Goal: Complete application form

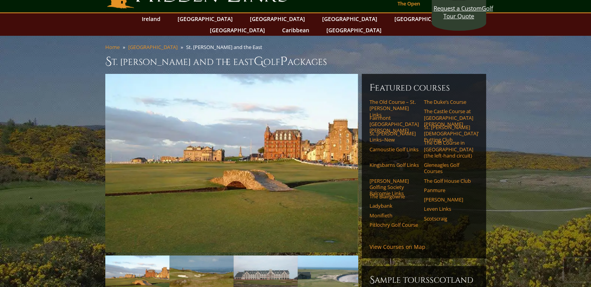
scroll to position [39, 0]
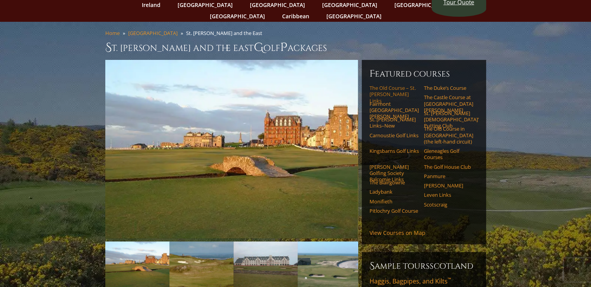
click at [377, 85] on link "The Old Course – St. [PERSON_NAME] Links" at bounding box center [393, 94] width 49 height 19
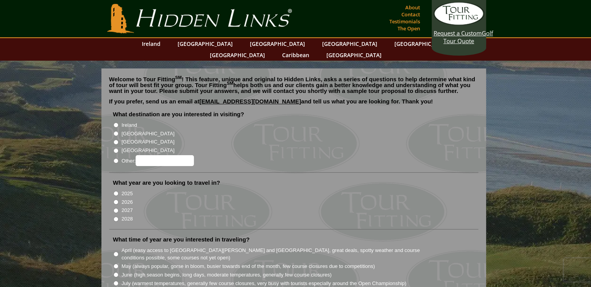
click at [138, 130] on label "[GEOGRAPHIC_DATA]" at bounding box center [148, 134] width 53 height 8
click at [118, 131] on input "[GEOGRAPHIC_DATA]" at bounding box center [115, 133] width 5 height 5
radio input "true"
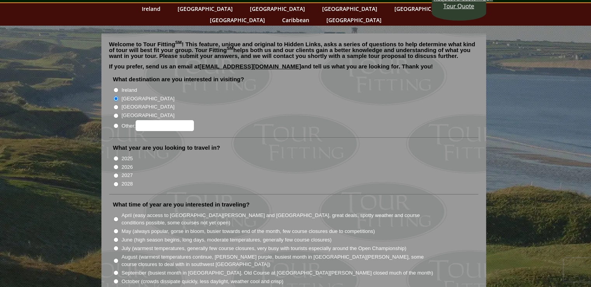
scroll to position [39, 0]
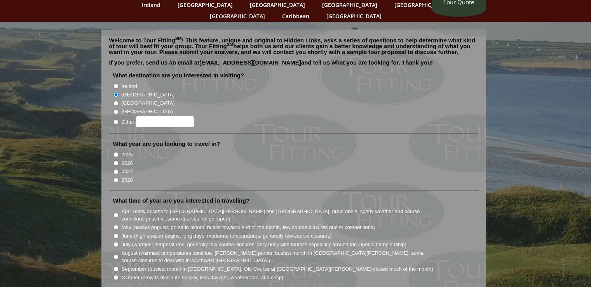
click at [127, 167] on label "2027" at bounding box center [127, 171] width 11 height 8
click at [118, 169] on input "2027" at bounding box center [115, 171] width 5 height 5
radio input "true"
click at [116, 225] on input "May (always popular, gorse in bloom, busier towards end of the month, few cours…" at bounding box center [115, 227] width 5 height 5
radio input "true"
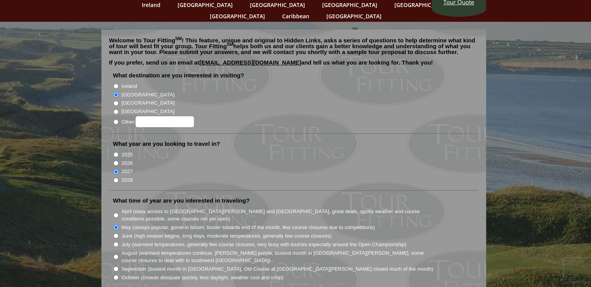
click at [116, 212] on input "April (easy access to St. Andrews and Ballybunion, great deals, spotty weather …" at bounding box center [115, 214] width 5 height 5
radio input "true"
click at [115, 225] on input "May (always popular, gorse in bloom, busier towards end of the month, few cours…" at bounding box center [115, 227] width 5 height 5
radio input "true"
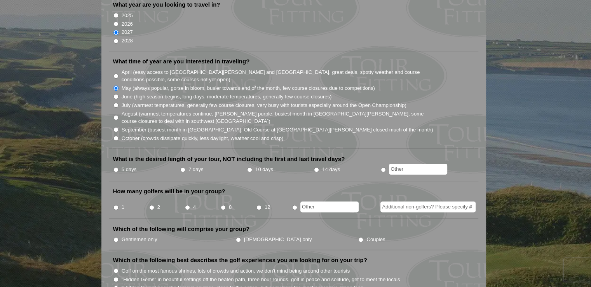
scroll to position [194, 0]
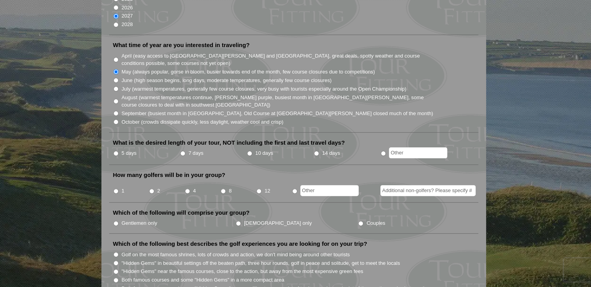
click at [188, 188] on input "4" at bounding box center [187, 190] width 5 height 5
radio input "true"
click at [409, 185] on input "Additional non-golfers? Please specify #" at bounding box center [427, 190] width 95 height 11
type input "2"
click at [183, 151] on input "7 days" at bounding box center [182, 153] width 5 height 5
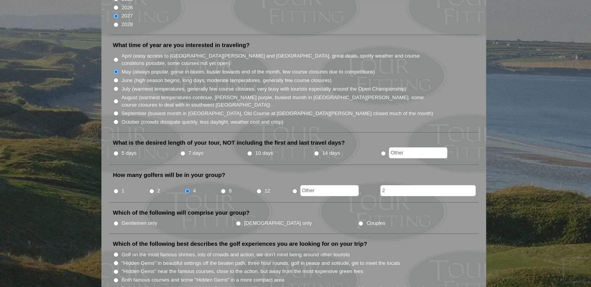
radio input "true"
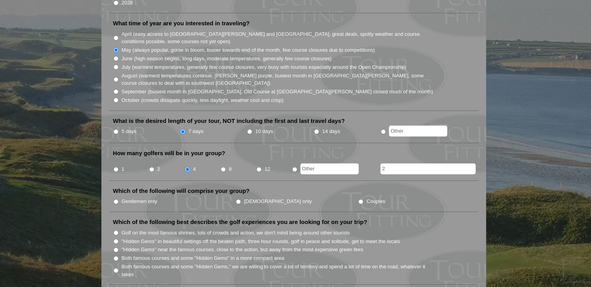
scroll to position [233, 0]
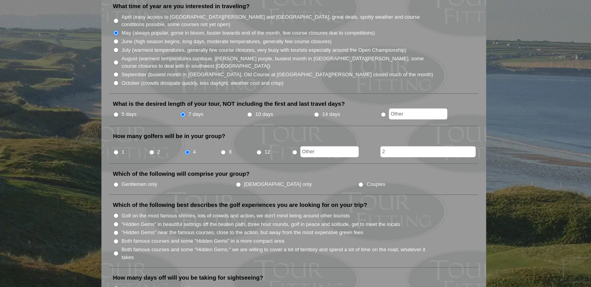
click at [358, 182] on input "Couples" at bounding box center [360, 184] width 5 height 5
radio input "true"
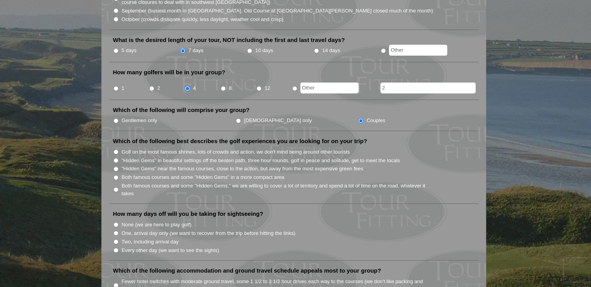
scroll to position [311, 0]
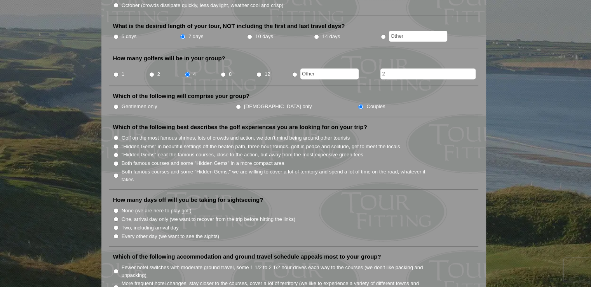
click at [264, 159] on label "Both famous courses and some "Hidden Gems" in a more compact area" at bounding box center [203, 163] width 163 height 8
click at [118, 161] on input "Both famous courses and some "Hidden Gems" in a more compact area" at bounding box center [115, 163] width 5 height 5
radio input "true"
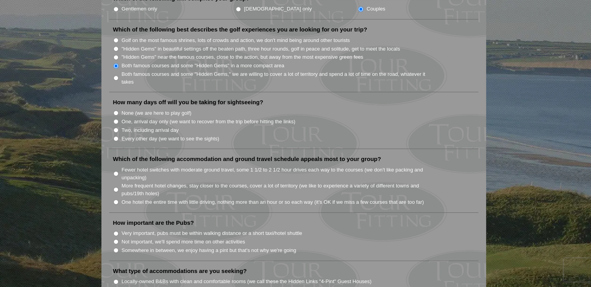
scroll to position [466, 0]
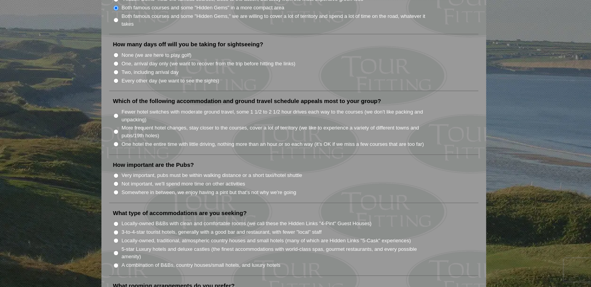
click at [251, 188] on label "Somewhere in between, we enjoy having a pint but that's not why we're going" at bounding box center [209, 192] width 175 height 8
click at [118, 190] on input "Somewhere in between, we enjoy having a pint but that's not why we're going" at bounding box center [115, 192] width 5 height 5
radio input "true"
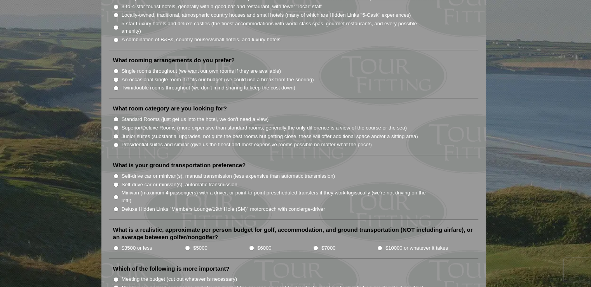
scroll to position [699, 0]
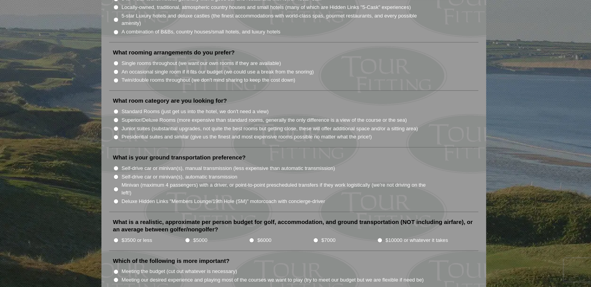
click at [188, 237] on input "$5000" at bounding box center [187, 239] width 5 height 5
radio input "true"
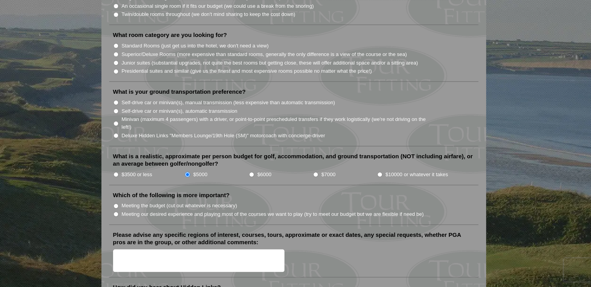
scroll to position [816, 0]
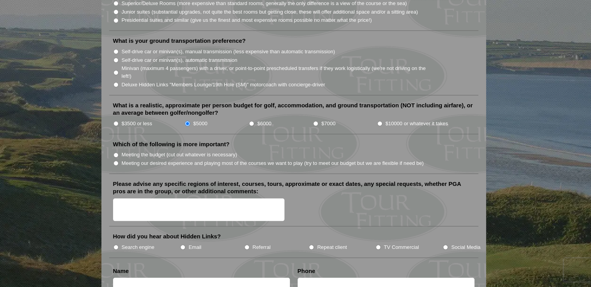
click at [137, 243] on label "Search engine" at bounding box center [138, 247] width 33 height 8
click at [118, 244] on input "Search engine" at bounding box center [115, 246] width 5 height 5
radio input "true"
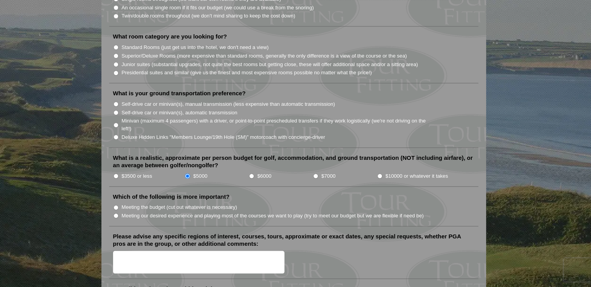
scroll to position [777, 0]
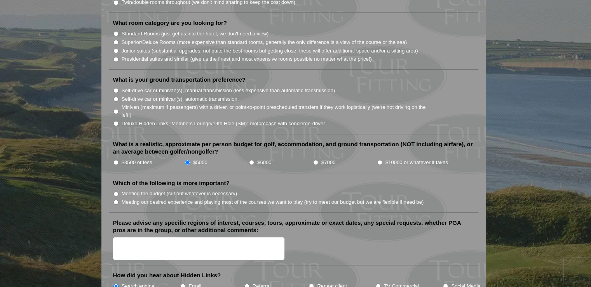
click at [139, 198] on label "Meeting our desired experience and playing most of the courses we want to play …" at bounding box center [273, 202] width 302 height 8
click at [118, 199] on input "Meeting our desired experience and playing most of the courses we want to play …" at bounding box center [115, 201] width 5 height 5
radio input "true"
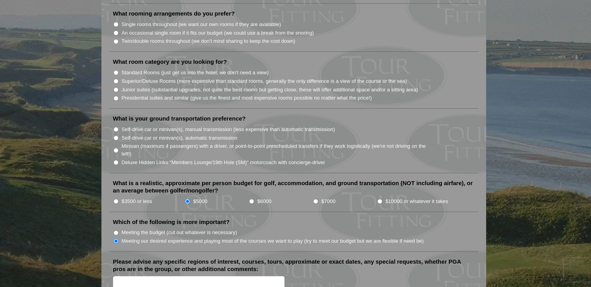
click at [117, 127] on input "Self-drive car or minivan(s), manual transmission (less expensive than automati…" at bounding box center [115, 129] width 5 height 5
radio input "true"
click at [115, 70] on input "Standard Rooms (just get us into the hotel, we don't need a view)" at bounding box center [115, 72] width 5 height 5
radio input "true"
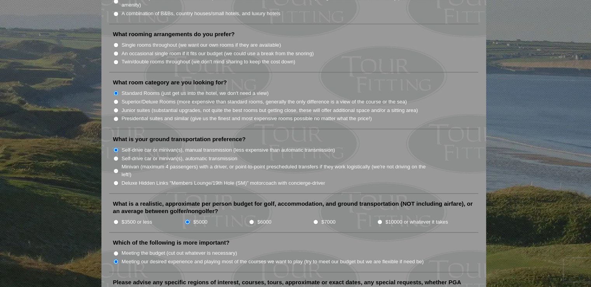
scroll to position [699, 0]
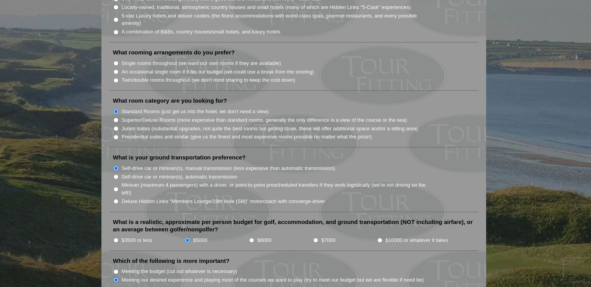
click at [115, 78] on input "Twin/double rooms throughout (we don't mind sharing to keep the cost down)" at bounding box center [115, 80] width 5 height 5
radio input "true"
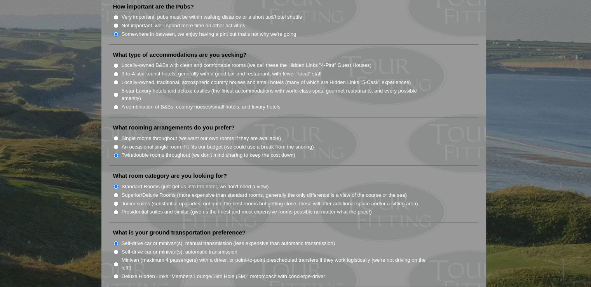
scroll to position [622, 0]
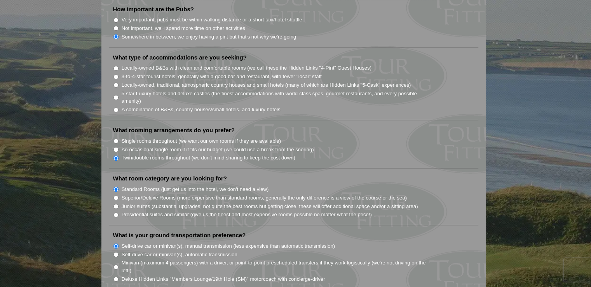
click at [115, 66] on input "Locally-owned B&Bs with clean and comfortable rooms (we call these the Hidden L…" at bounding box center [115, 68] width 5 height 5
radio input "true"
click at [115, 74] on input "3-to-4-star tourist hotels, generally with a good bar and restaurant, with fewe…" at bounding box center [115, 76] width 5 height 5
radio input "true"
click at [113, 66] on input "Locally-owned B&Bs with clean and comfortable rooms (we call these the Hidden L…" at bounding box center [115, 68] width 5 height 5
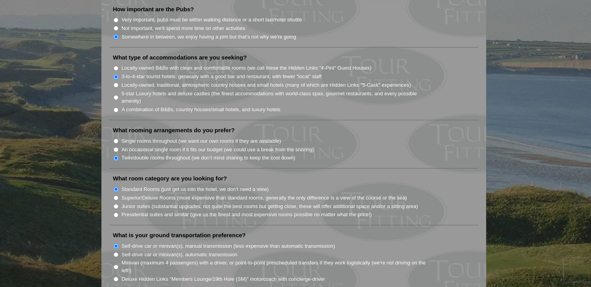
radio input "true"
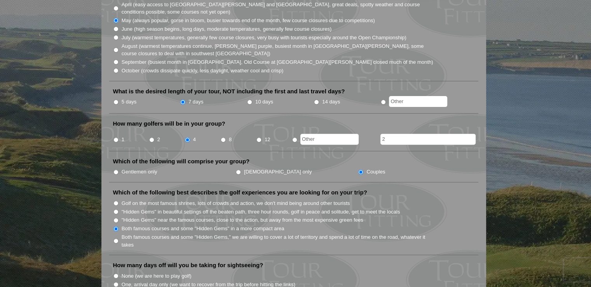
scroll to position [233, 0]
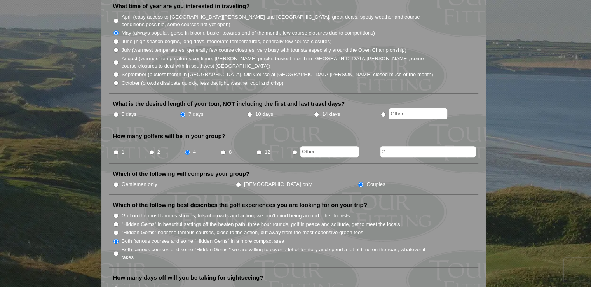
drag, startPoint x: 386, startPoint y: 138, endPoint x: 400, endPoint y: 146, distance: 16.2
click at [381, 146] on input "2" at bounding box center [427, 151] width 95 height 11
click at [378, 144] on div at bounding box center [422, 150] width 116 height 13
click at [151, 180] on label "Gentlemen only" at bounding box center [140, 184] width 36 height 8
click at [118, 182] on input "Gentlemen only" at bounding box center [115, 184] width 5 height 5
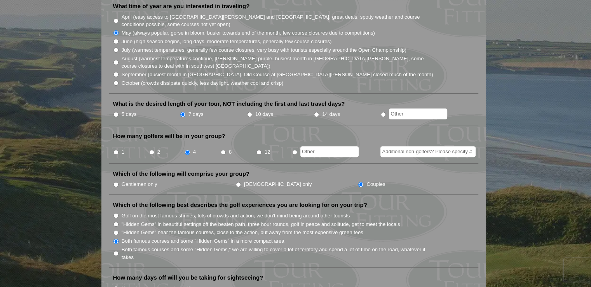
radio input "true"
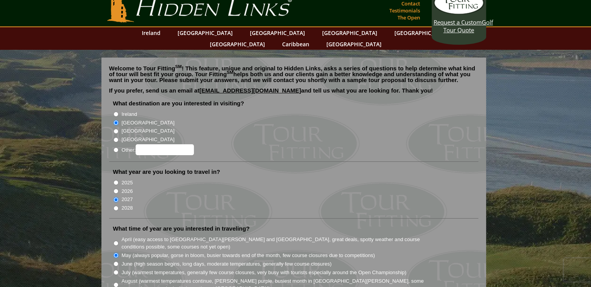
scroll to position [0, 0]
